Goal: Information Seeking & Learning: Learn about a topic

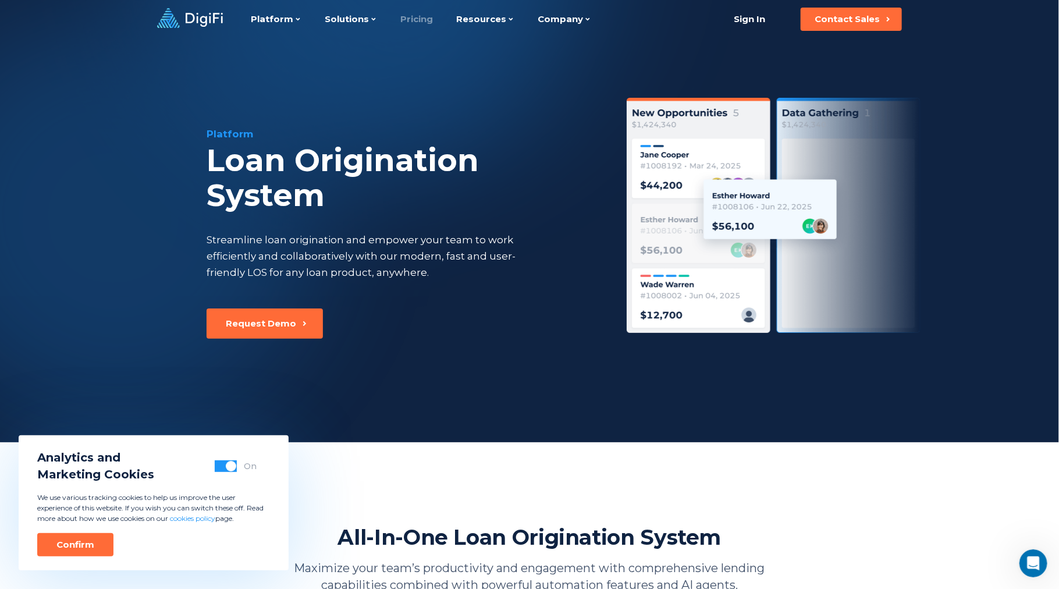
click at [411, 15] on link "Pricing" at bounding box center [416, 19] width 33 height 38
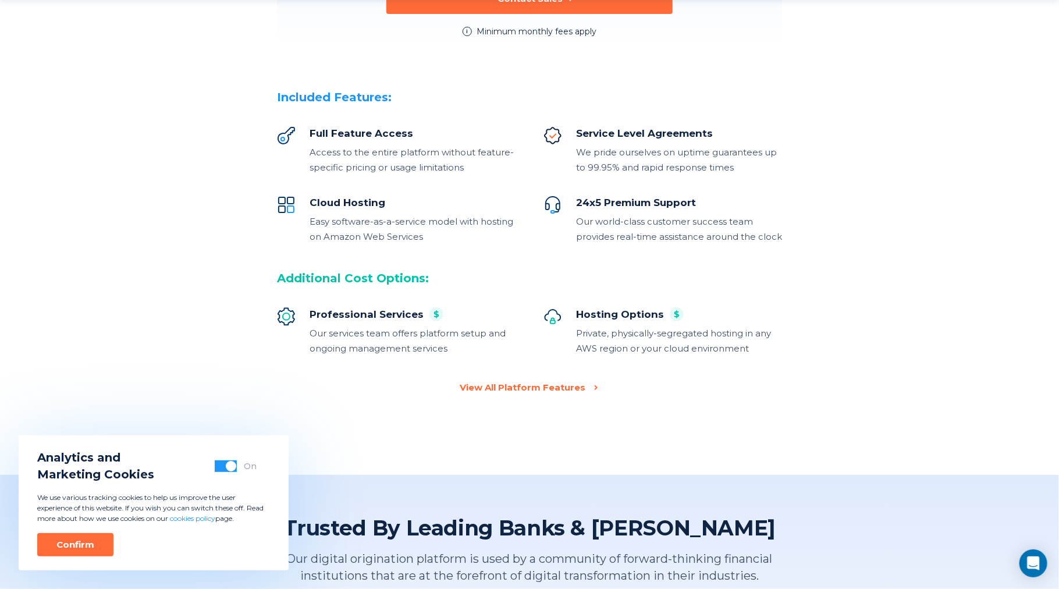
scroll to position [314, 0]
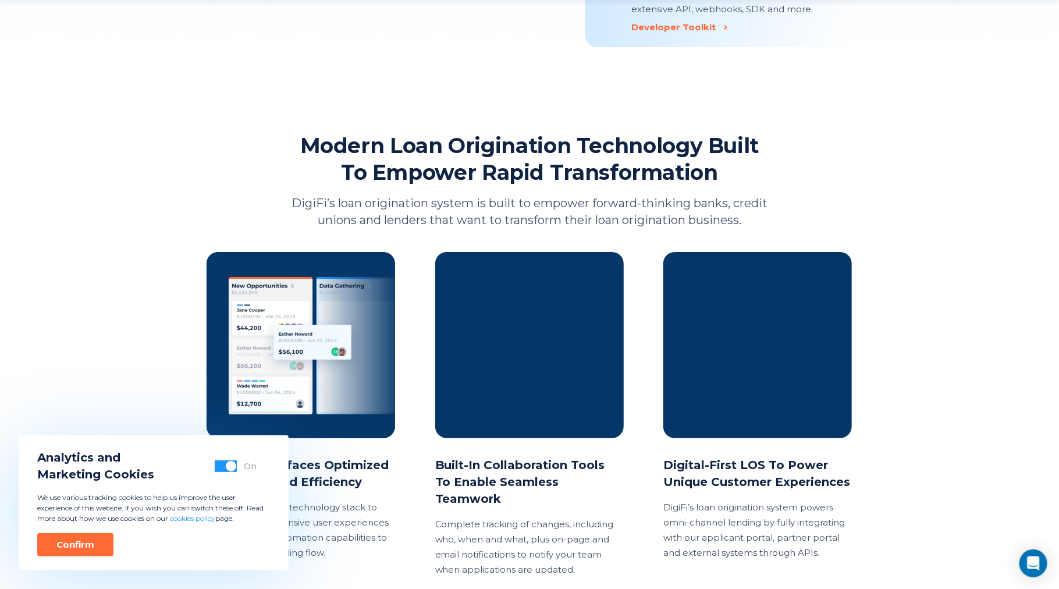
scroll to position [1561, 0]
